Goal: Information Seeking & Learning: Find specific page/section

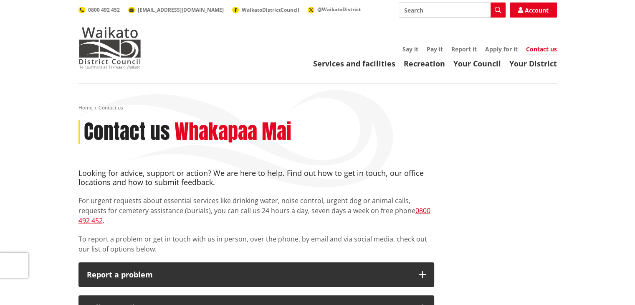
scroll to position [25, 0]
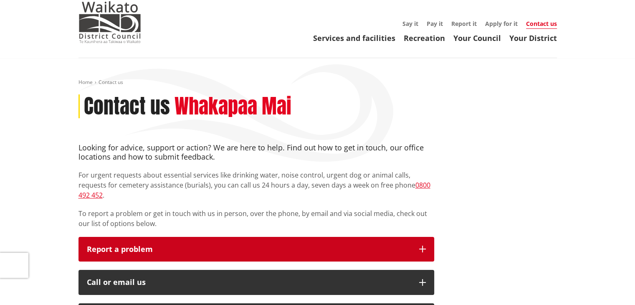
click at [249, 245] on p "Report a problem" at bounding box center [249, 249] width 324 height 8
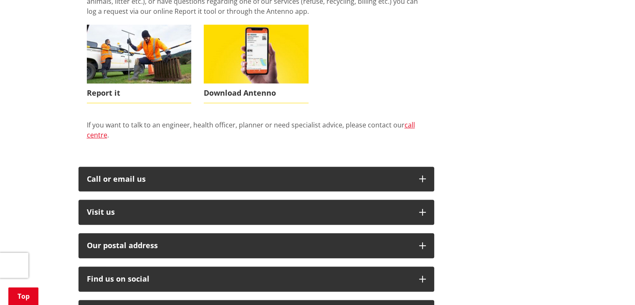
scroll to position [319, 0]
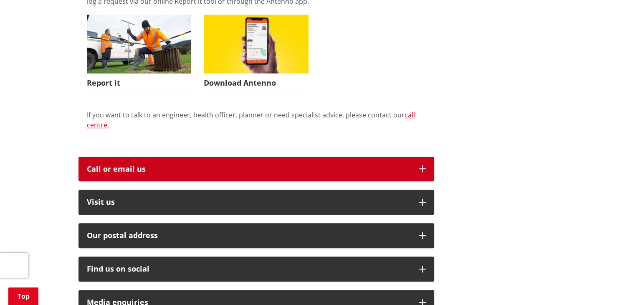
click at [422, 165] on icon "button" at bounding box center [422, 168] width 7 height 7
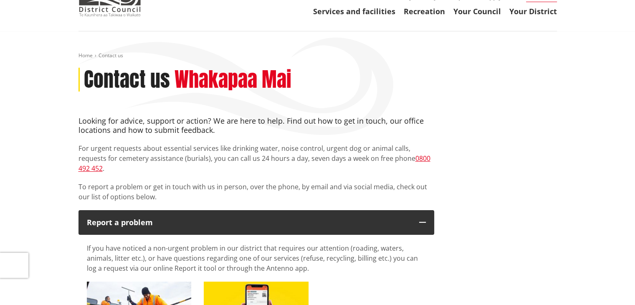
scroll to position [0, 0]
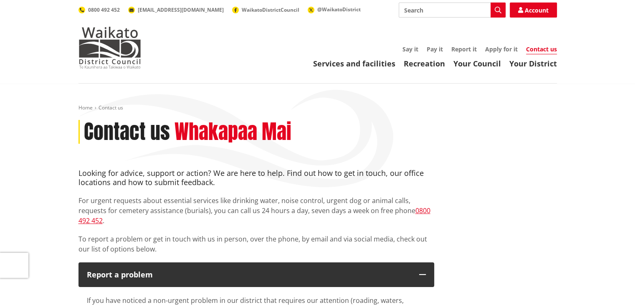
click at [456, 13] on input "Search" at bounding box center [451, 10] width 107 height 15
type input "well drilling application"
click at [497, 11] on icon "button" at bounding box center [497, 10] width 7 height 7
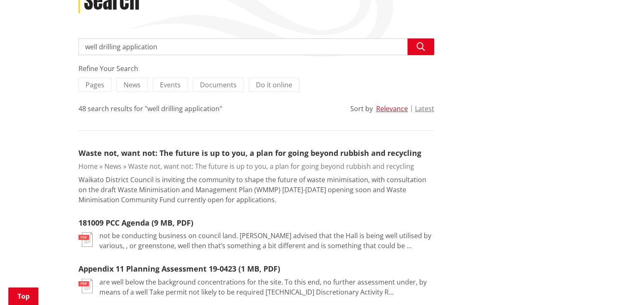
scroll to position [126, 0]
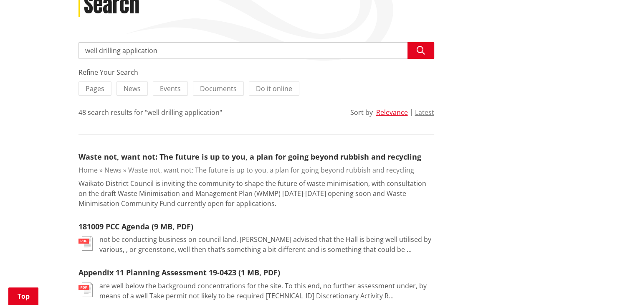
click at [157, 50] on input "well drilling application" at bounding box center [256, 50] width 356 height 17
type input "well drilling"
click at [414, 52] on button "Search" at bounding box center [420, 50] width 27 height 17
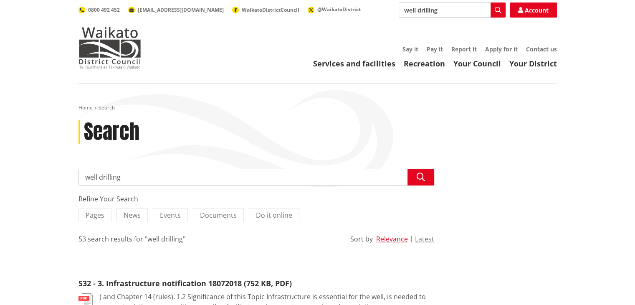
click at [449, 10] on input "well drilling" at bounding box center [451, 10] width 107 height 15
click at [404, 10] on input "well drilling" at bounding box center [451, 10] width 107 height 15
type input "water well drilling"
click at [501, 10] on button "Search" at bounding box center [497, 10] width 15 height 15
